Goal: Manage account settings

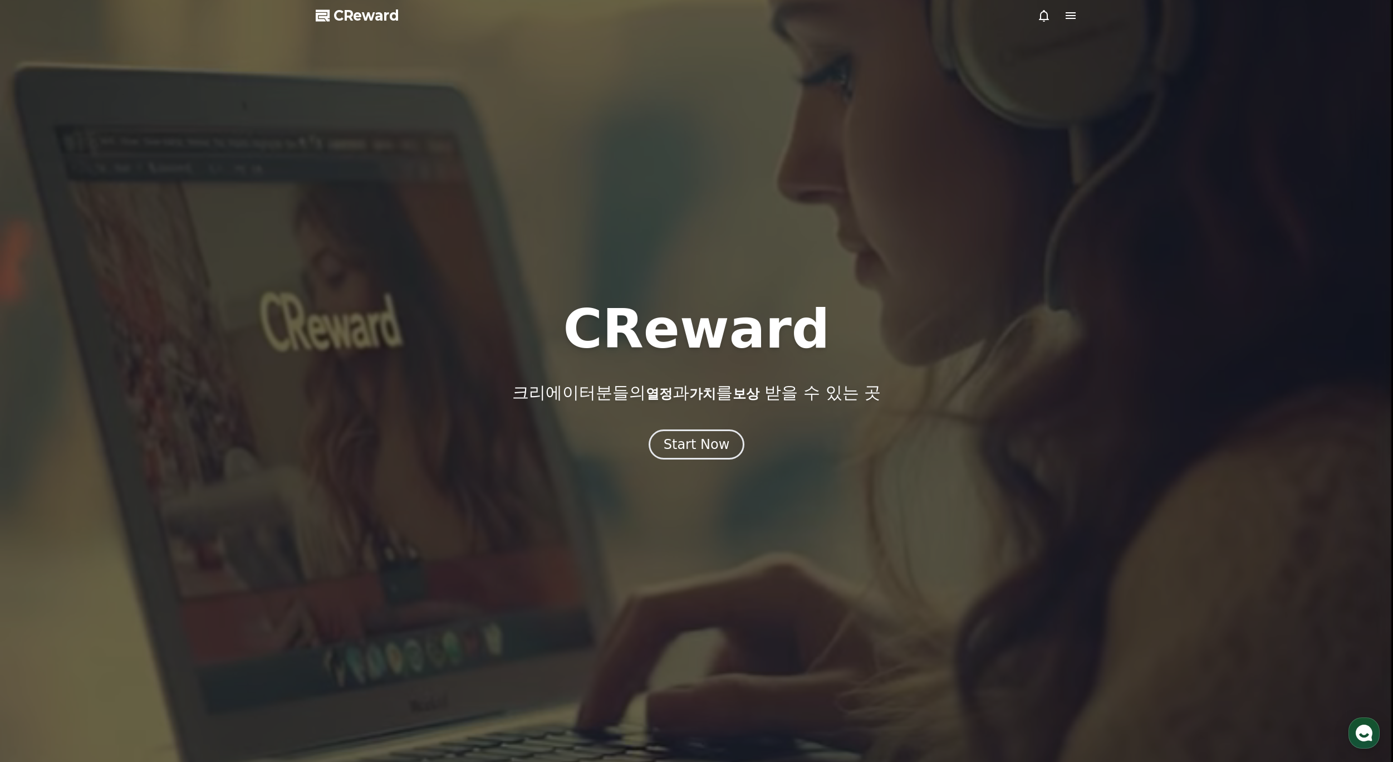
click at [705, 465] on div at bounding box center [696, 381] width 1393 height 762
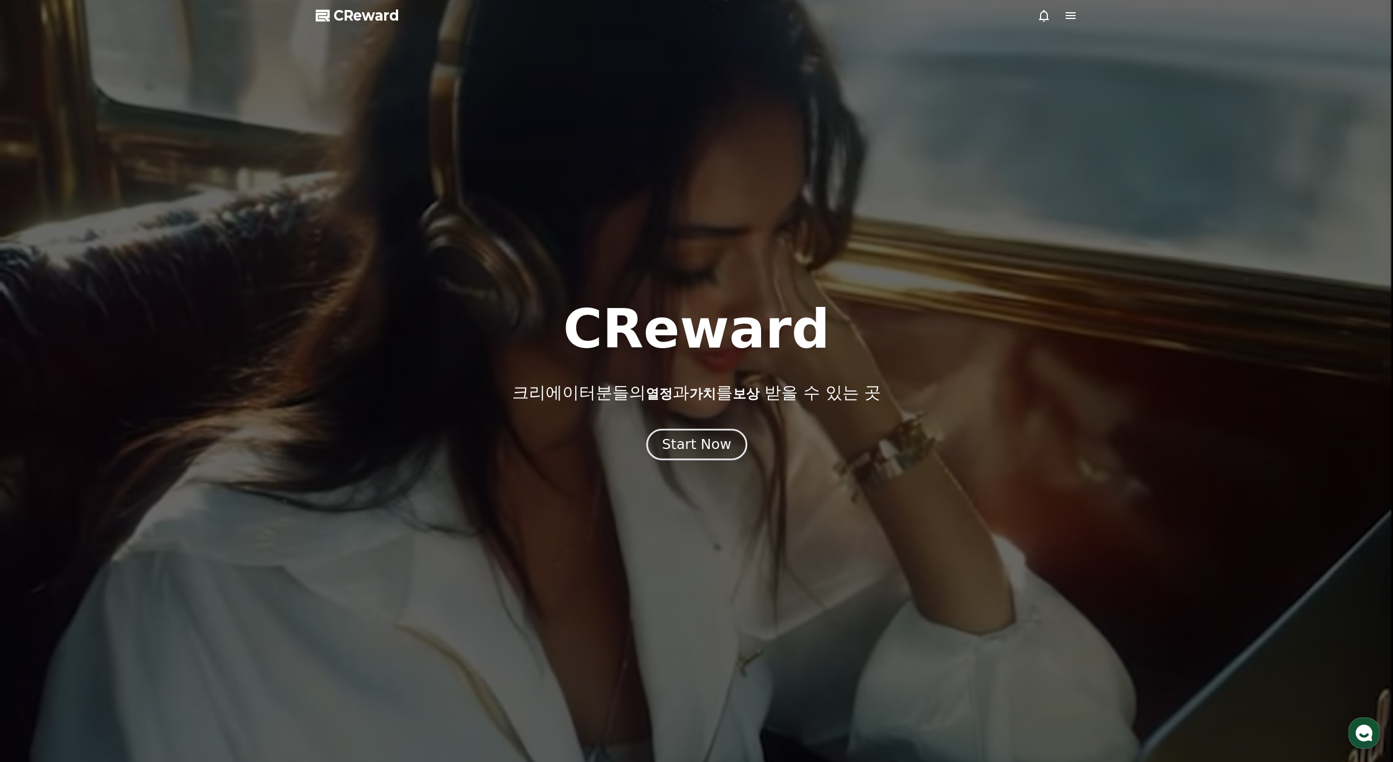
click at [704, 451] on div "Start Now" at bounding box center [696, 444] width 69 height 19
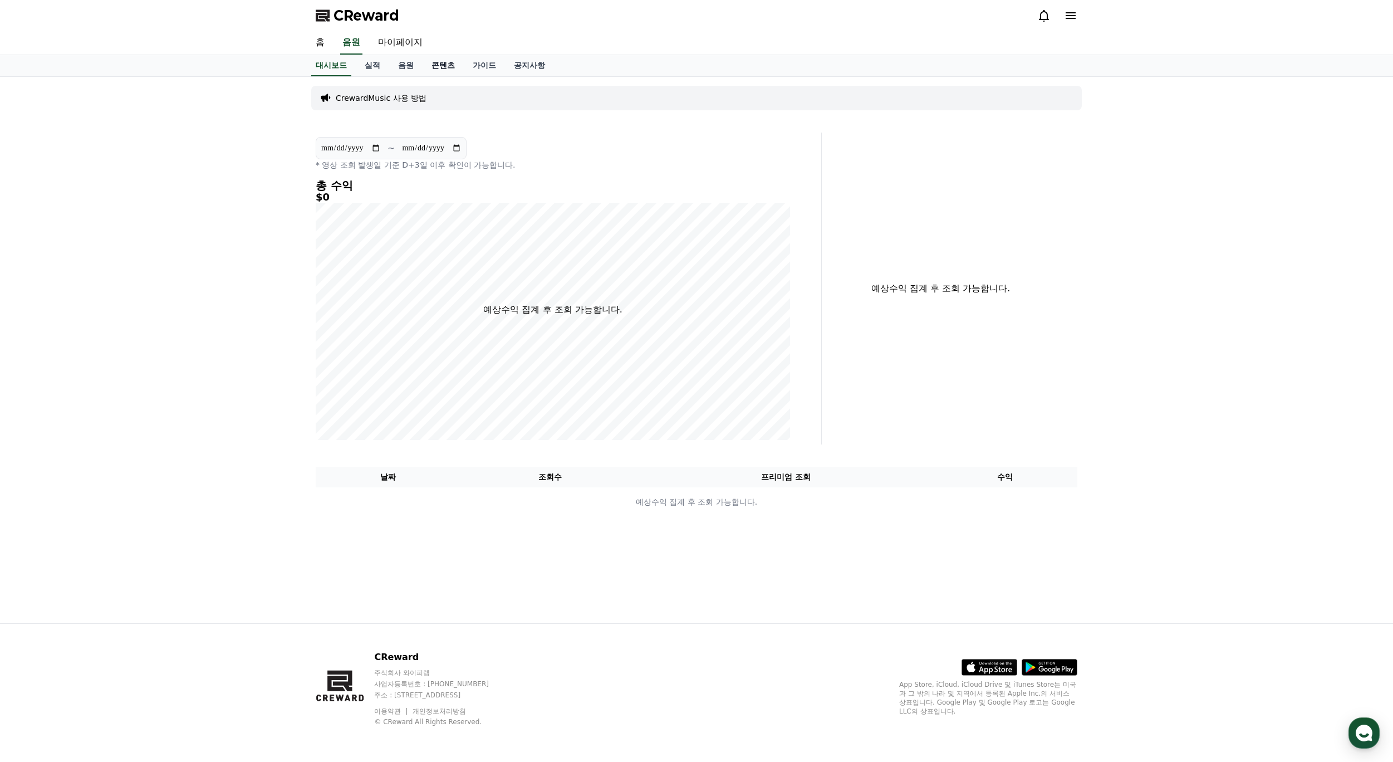
click at [436, 64] on link "콘텐츠" at bounding box center [443, 65] width 41 height 21
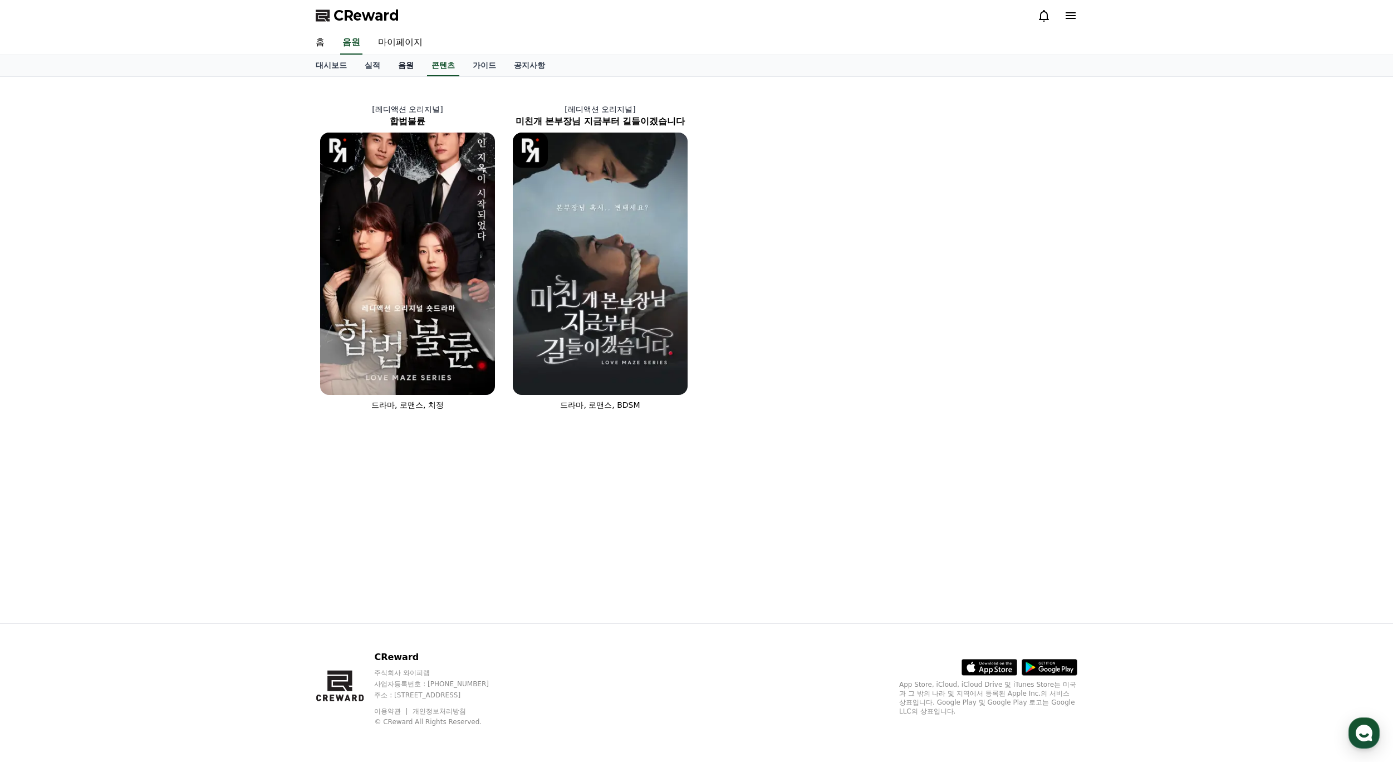
click at [402, 65] on link "음원" at bounding box center [405, 65] width 33 height 21
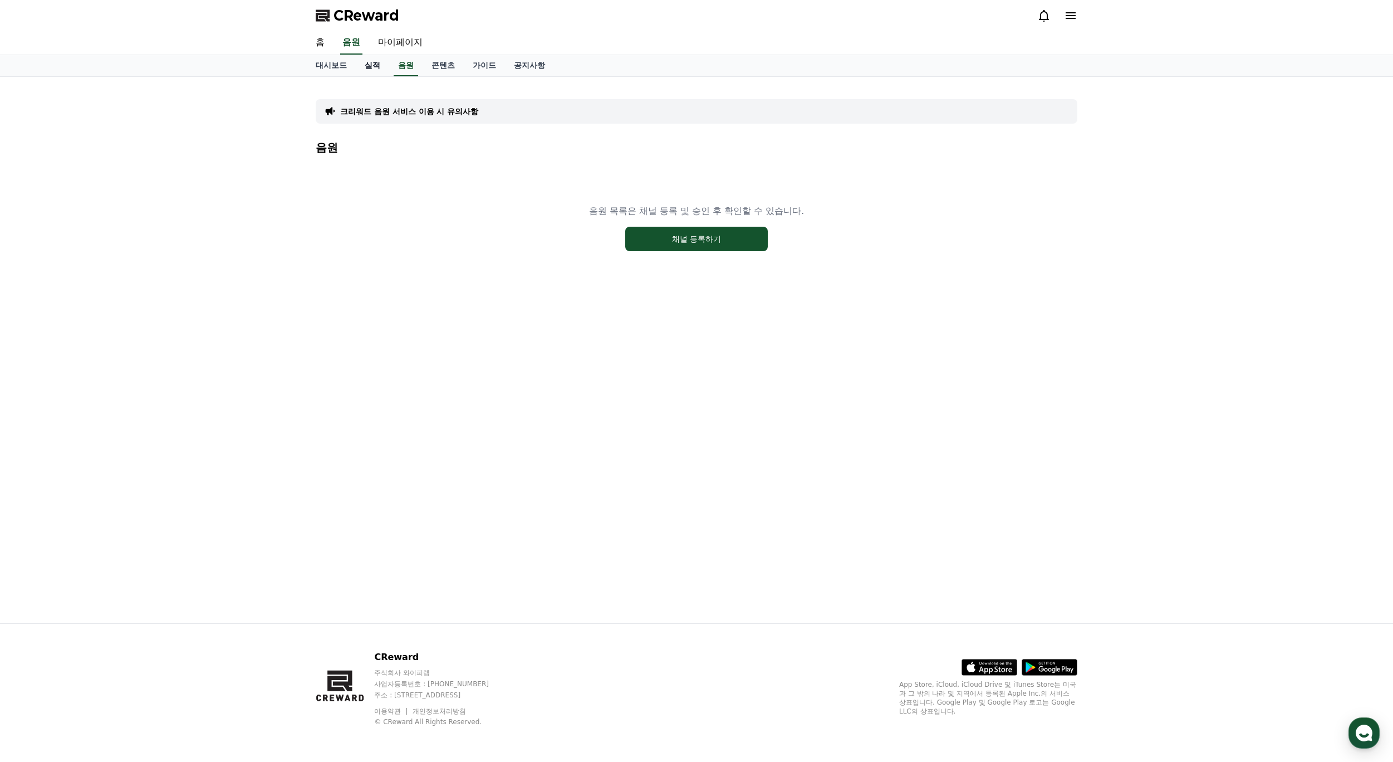
click at [367, 67] on link "실적" at bounding box center [372, 65] width 33 height 21
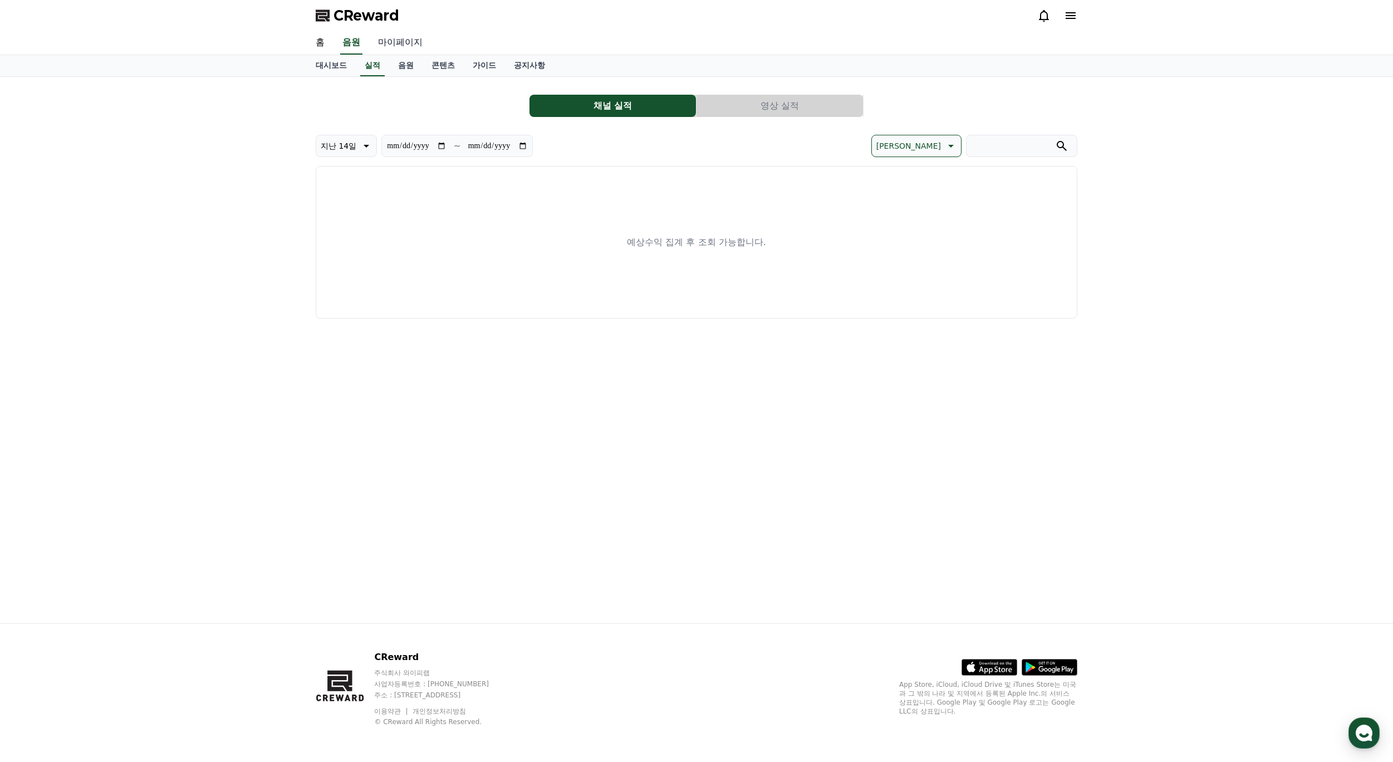
click at [396, 40] on link "마이페이지" at bounding box center [400, 42] width 62 height 23
select select "**********"
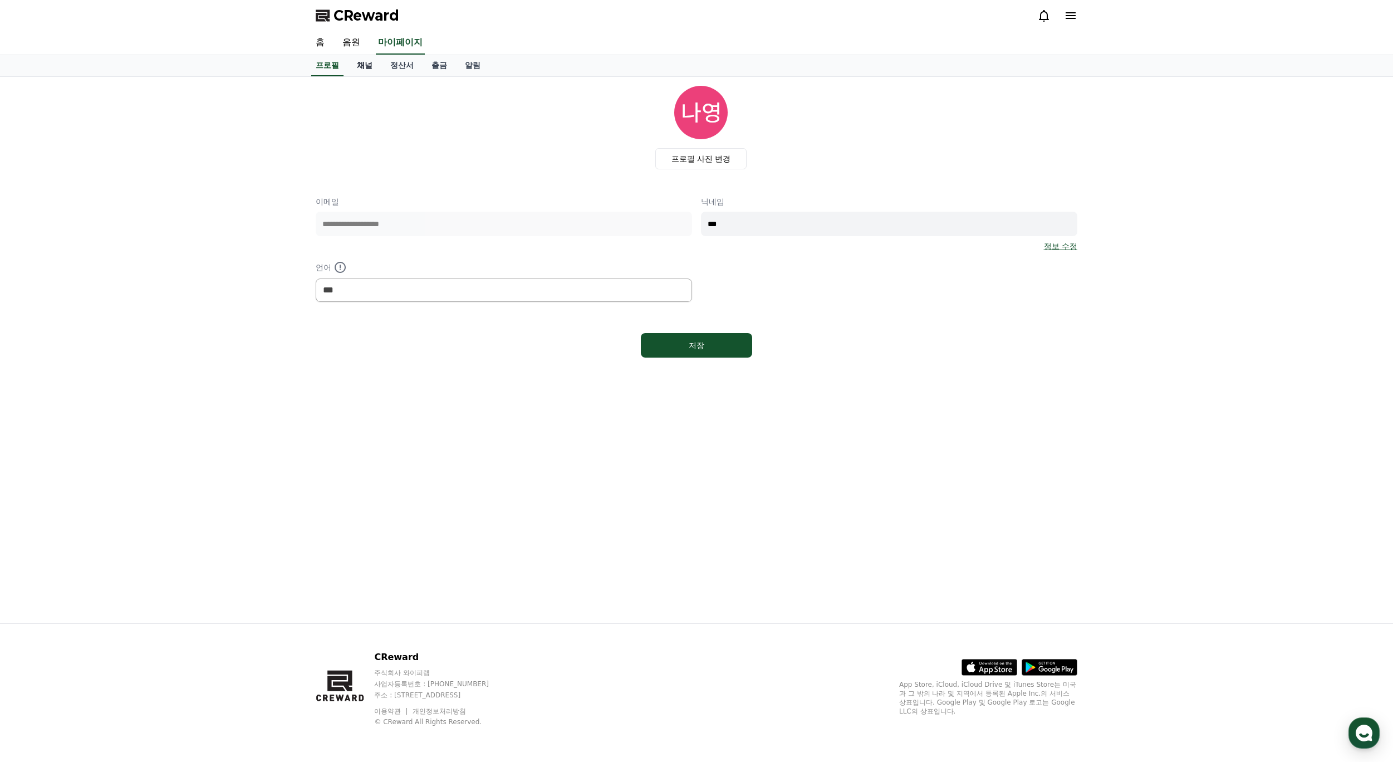
click at [366, 65] on link "채널" at bounding box center [364, 65] width 33 height 21
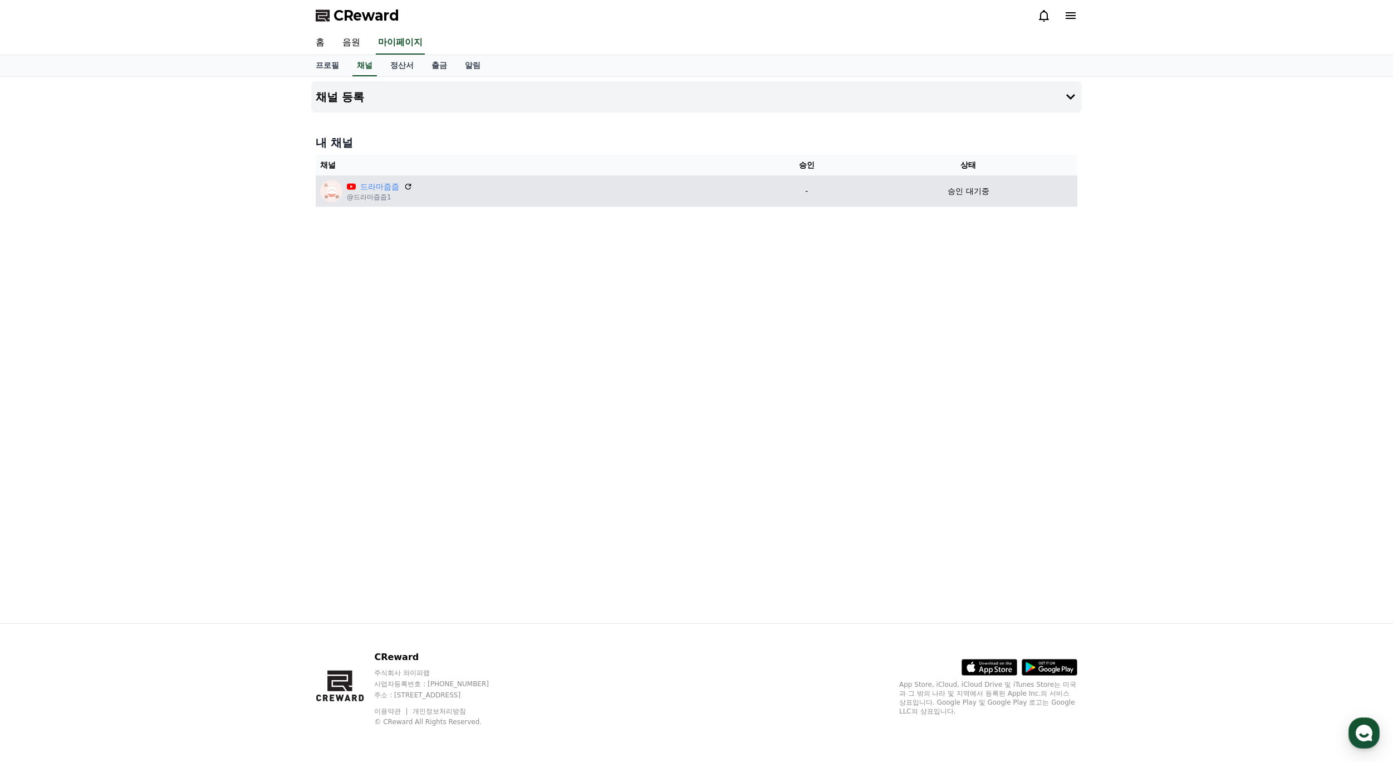
click at [401, 189] on div "드라마줍줍" at bounding box center [380, 187] width 66 height 12
click at [406, 184] on icon at bounding box center [408, 186] width 7 height 7
